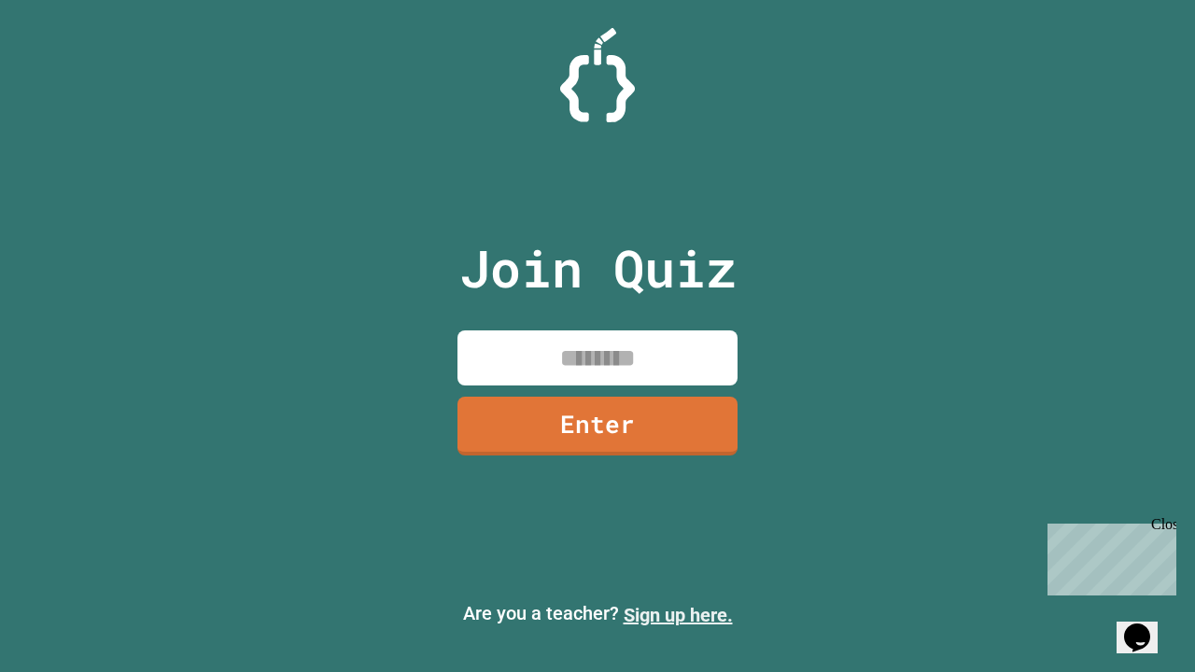
click at [678, 615] on link "Sign up here." at bounding box center [678, 615] width 109 height 22
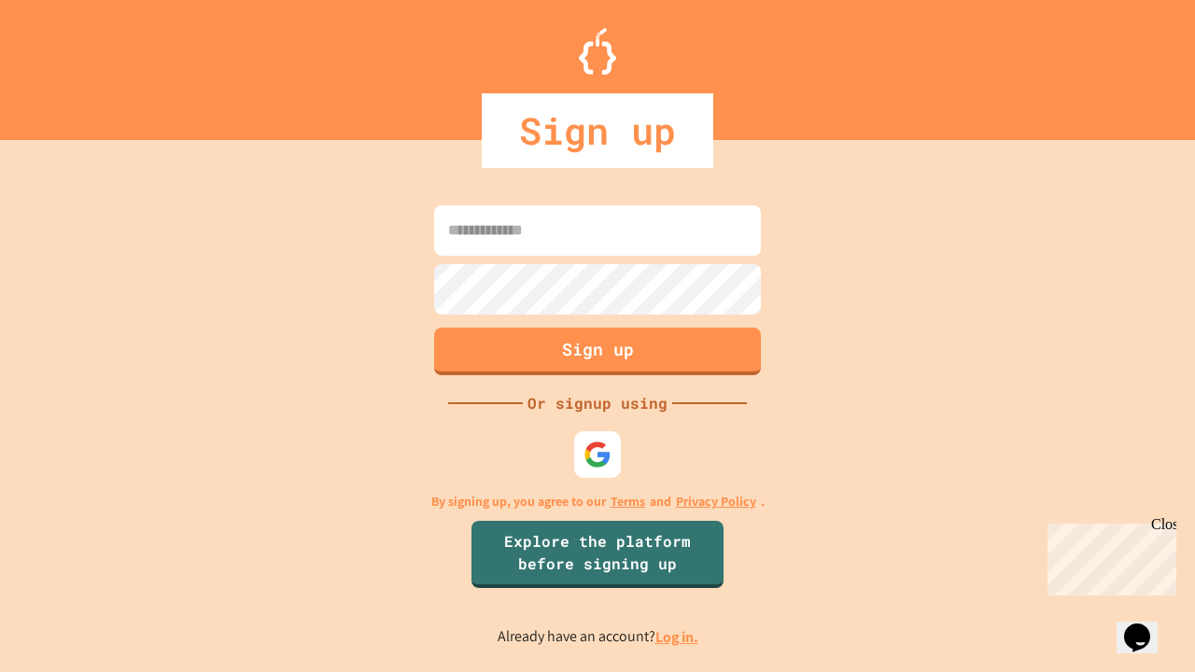
click at [678, 637] on link "Log in." at bounding box center [676, 637] width 43 height 20
